Goal: Navigation & Orientation: Find specific page/section

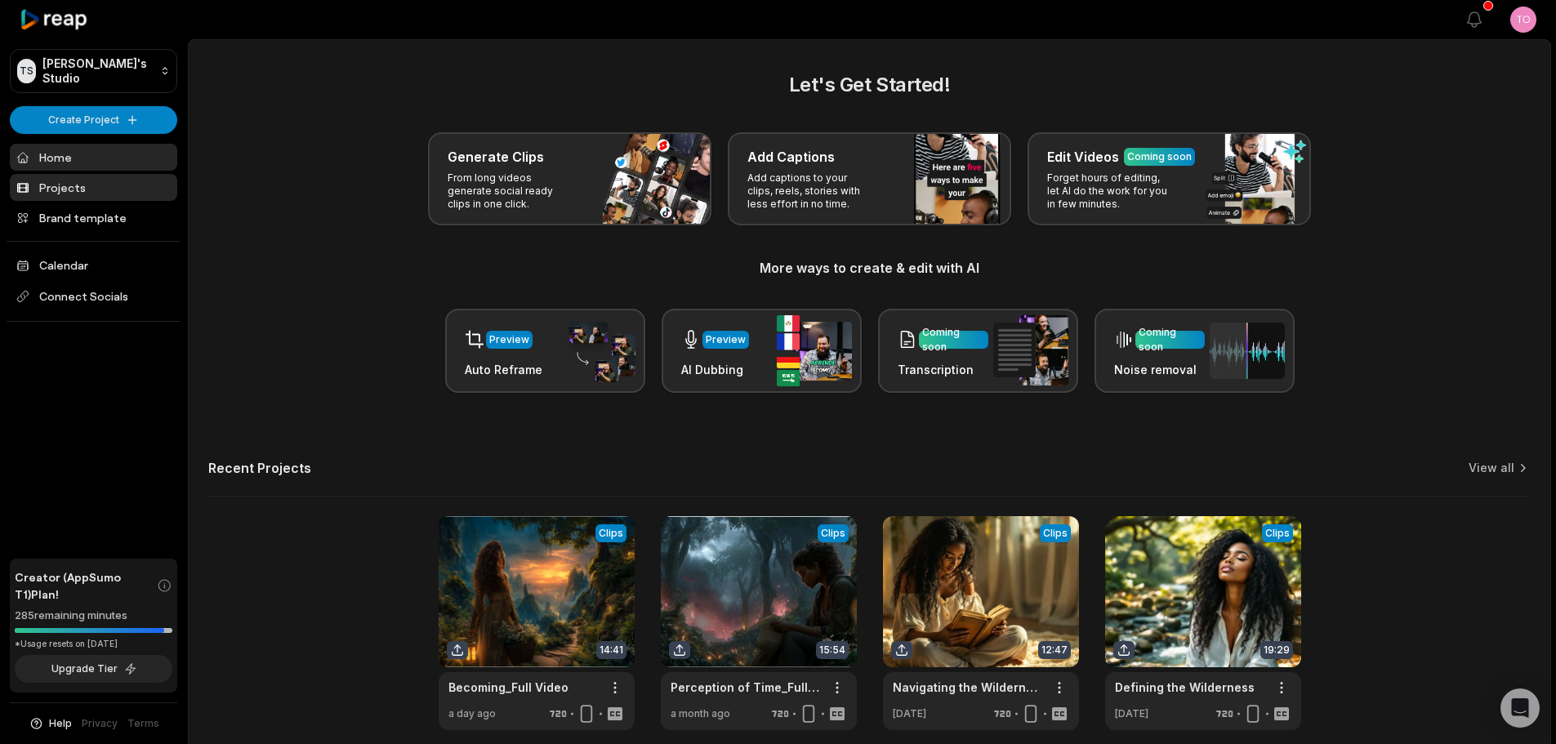
click at [107, 184] on link "Projects" at bounding box center [93, 187] width 167 height 27
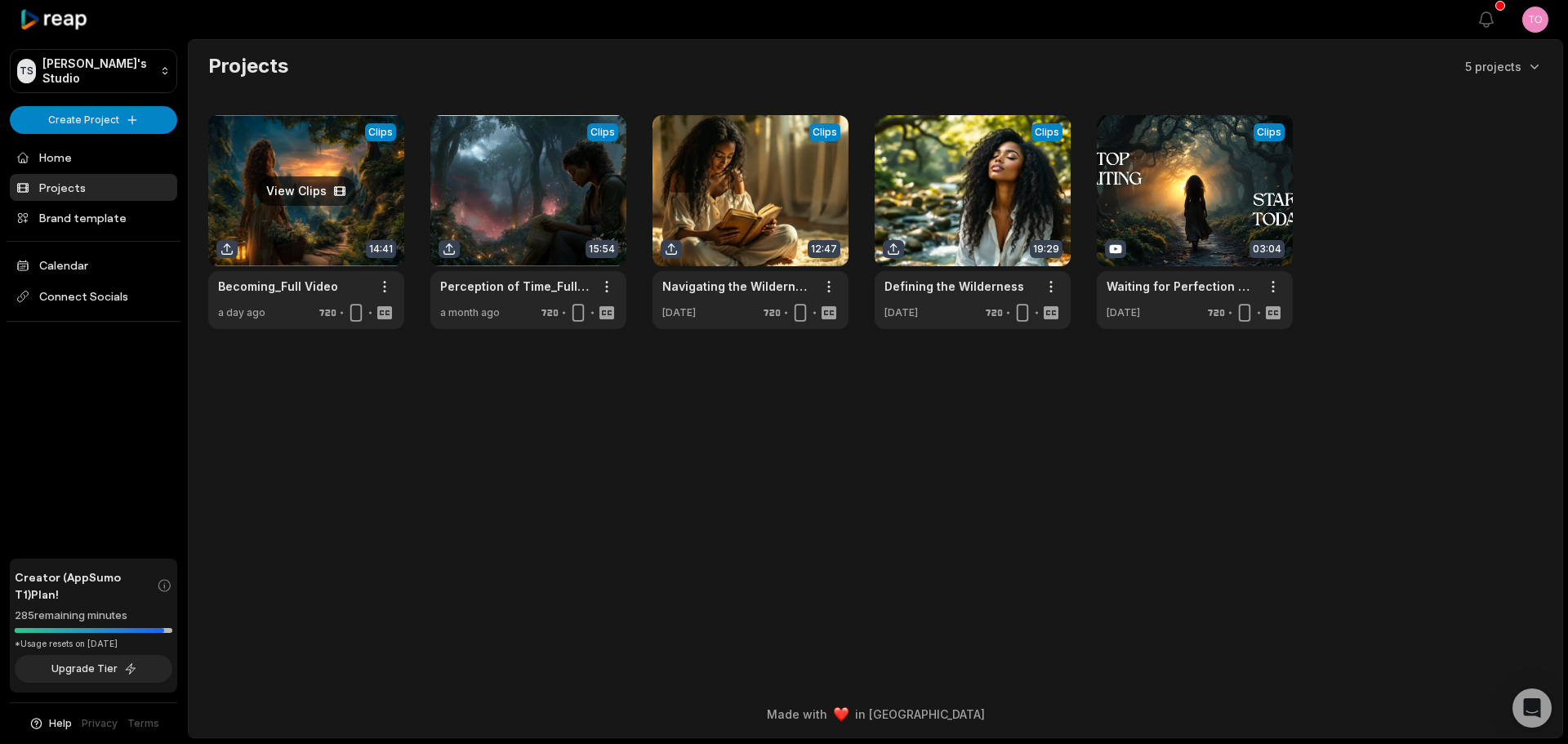
click at [319, 192] on link at bounding box center [306, 222] width 196 height 214
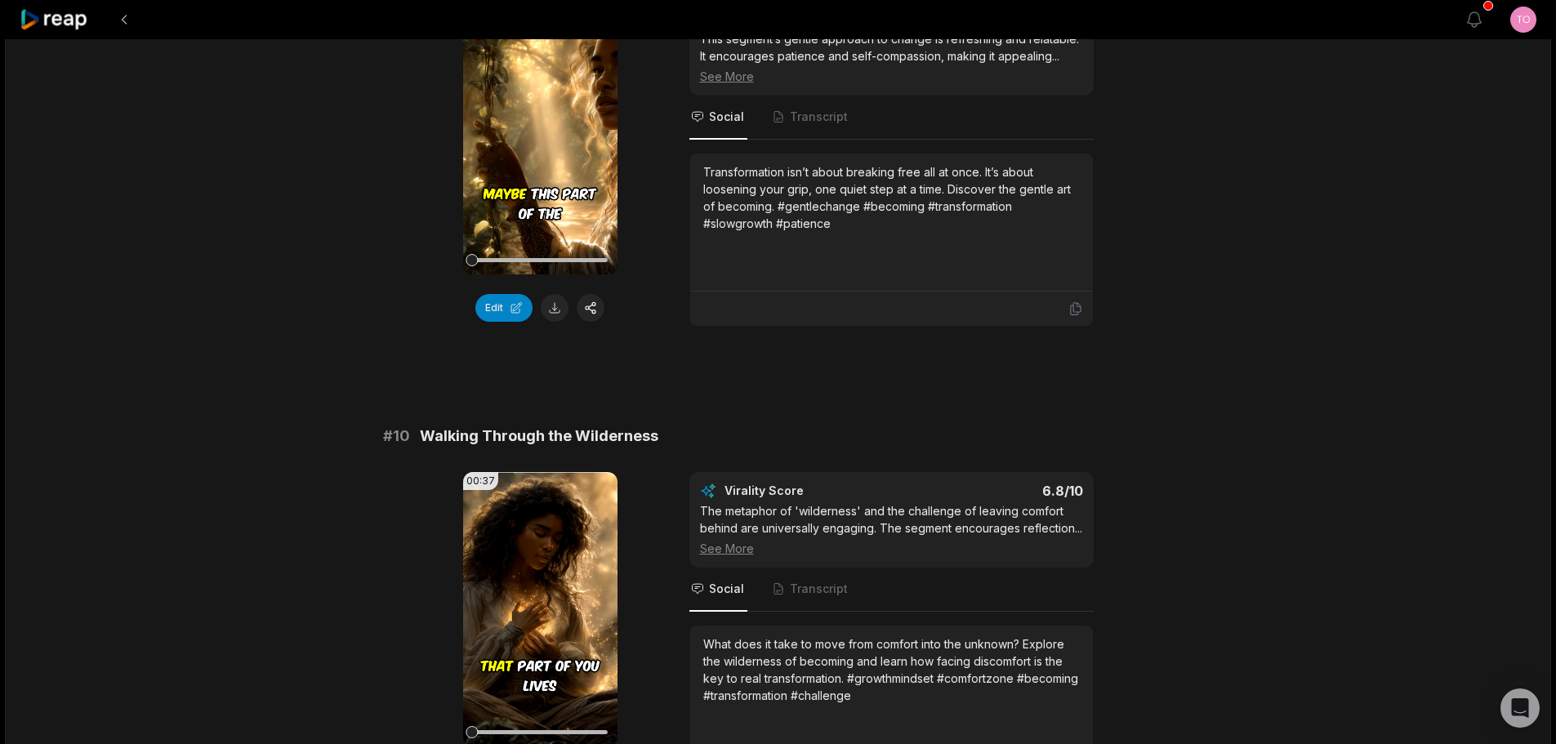
scroll to position [4323, 0]
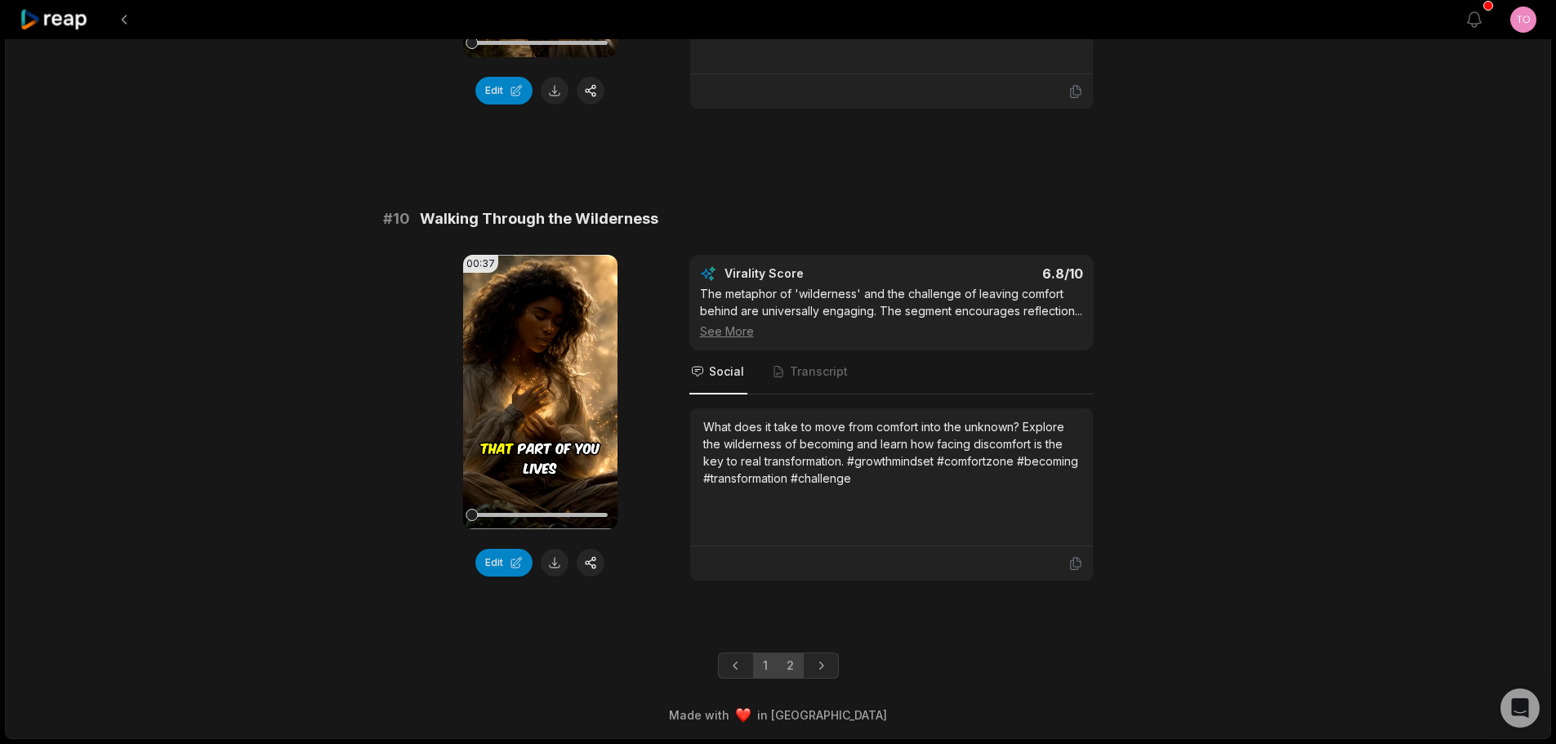
click at [786, 663] on link "2" at bounding box center [790, 666] width 27 height 26
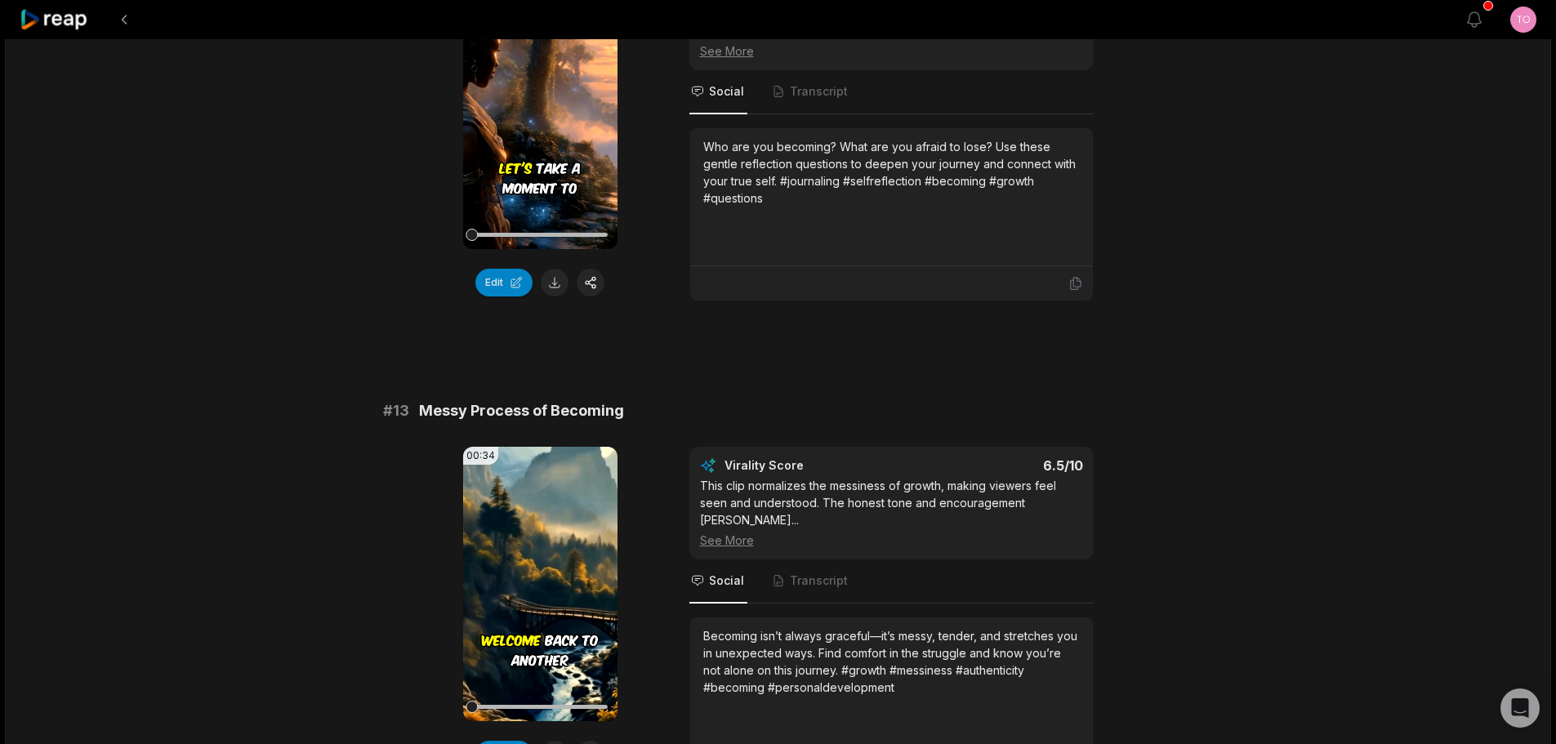
scroll to position [949, 0]
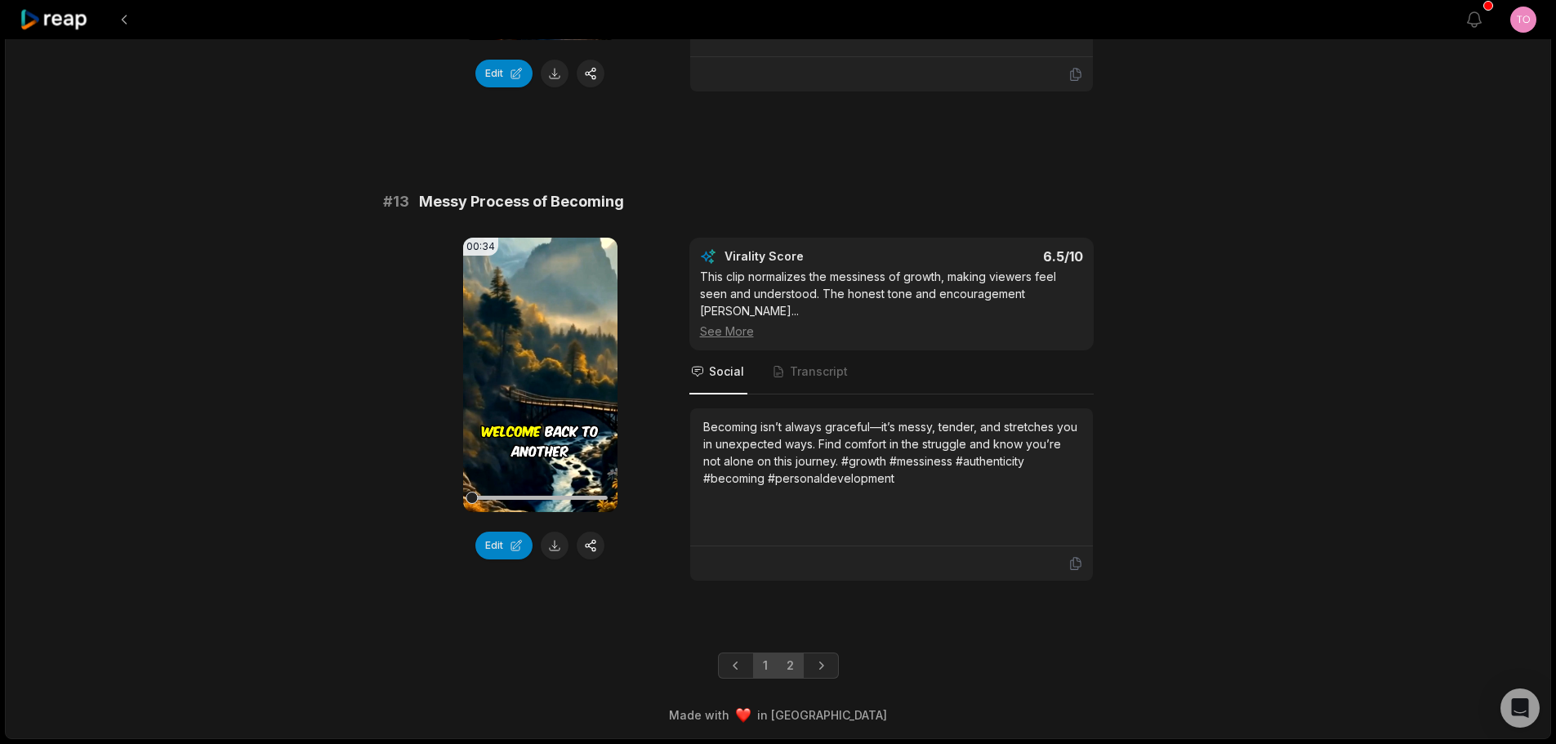
click at [766, 667] on link "1" at bounding box center [765, 666] width 25 height 26
